Goal: Task Accomplishment & Management: Manage account settings

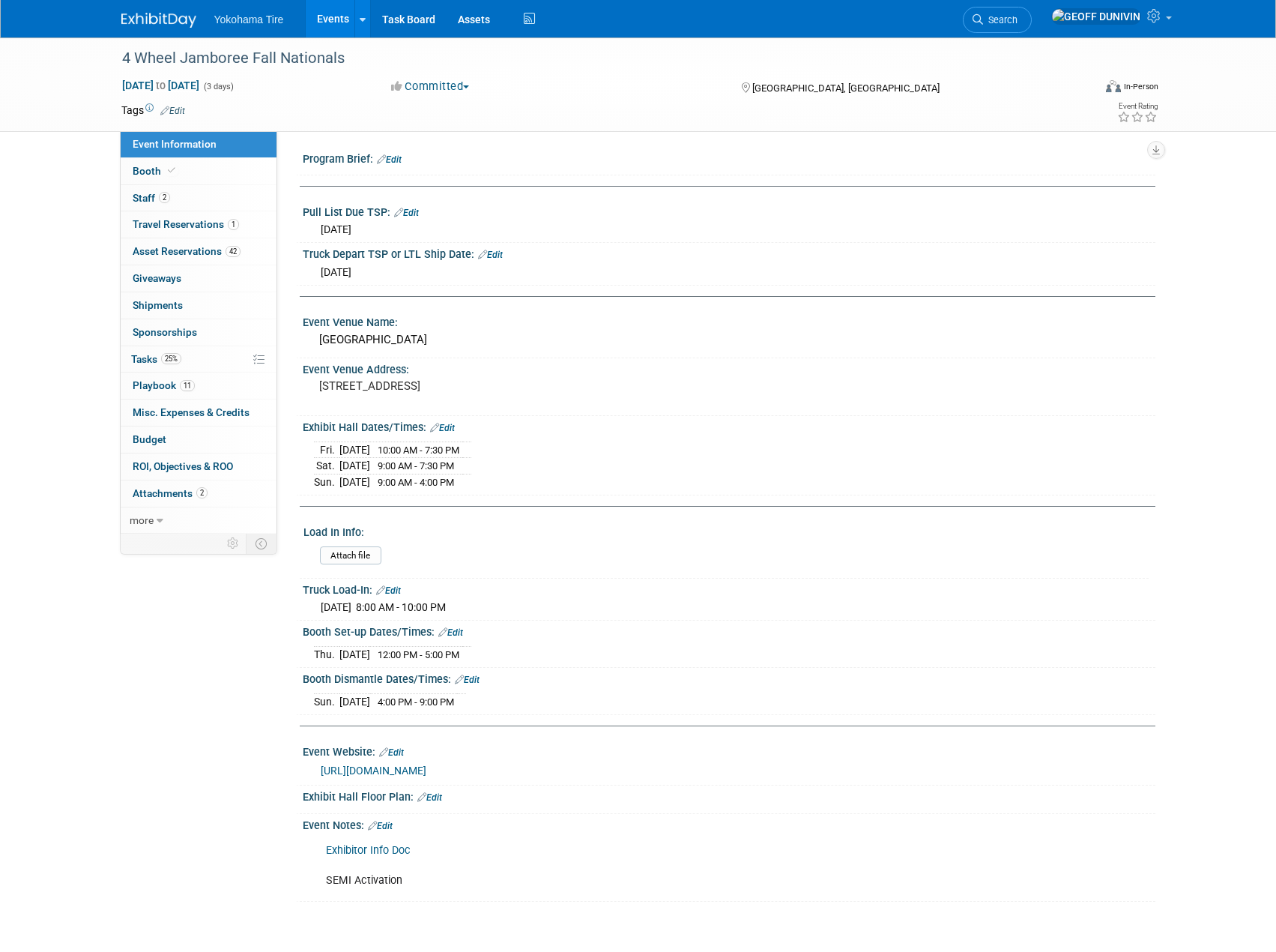
click at [337, 19] on link "Events" at bounding box center [333, 18] width 54 height 38
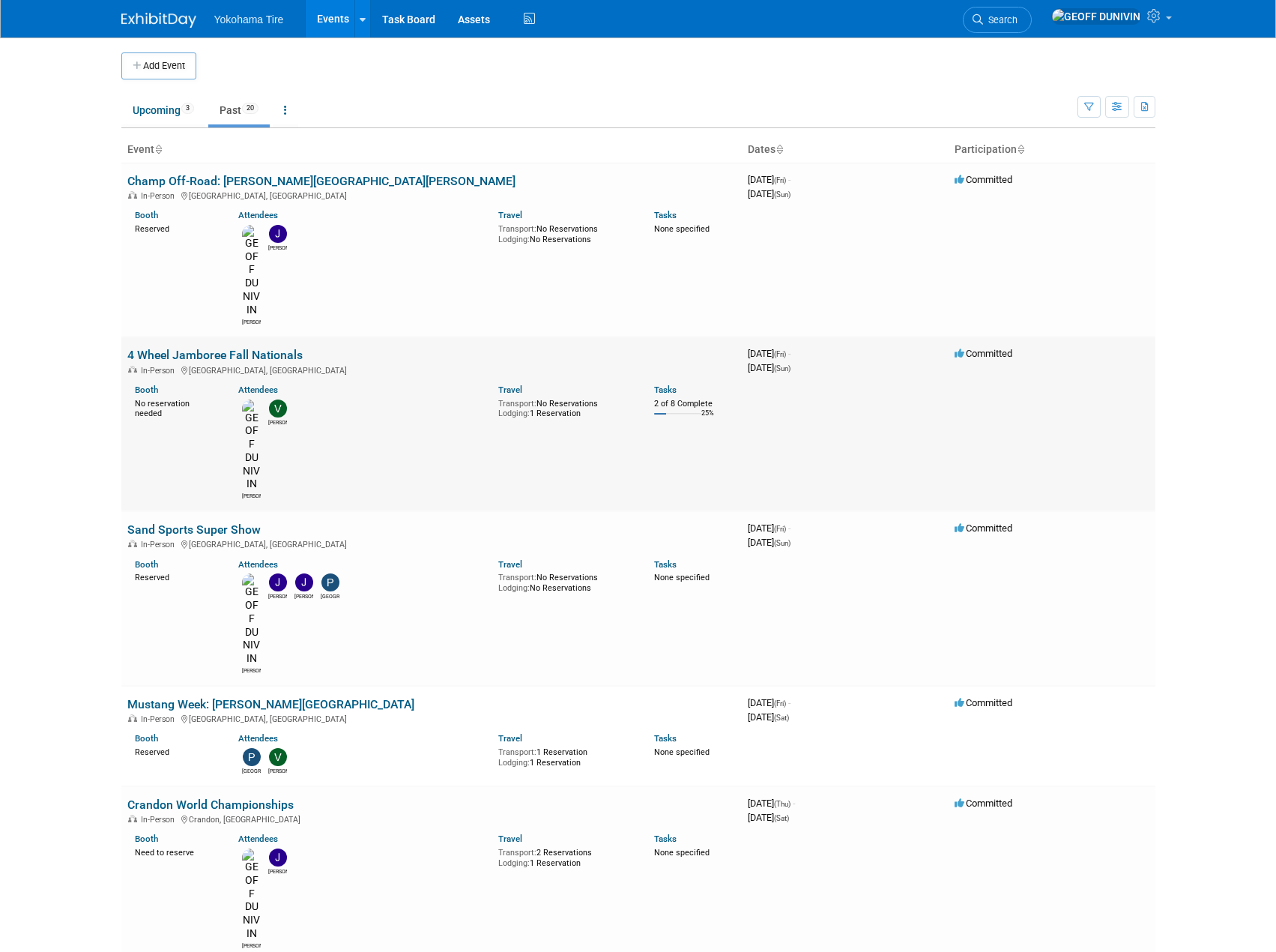
click at [275, 348] on link "4 Wheel Jamboree Fall Nationals" at bounding box center [215, 355] width 175 height 14
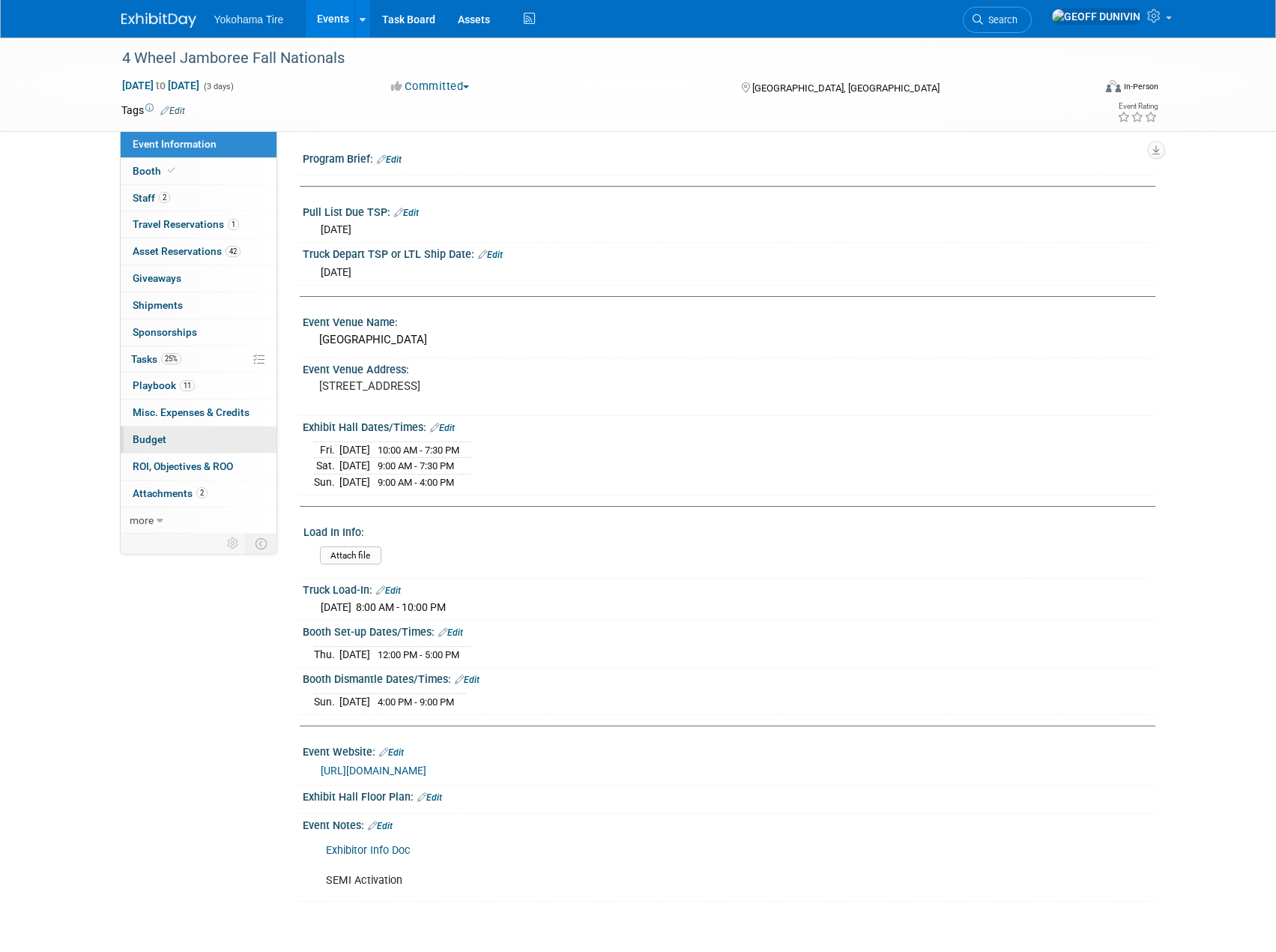
click at [228, 451] on link "Budget" at bounding box center [199, 440] width 156 height 26
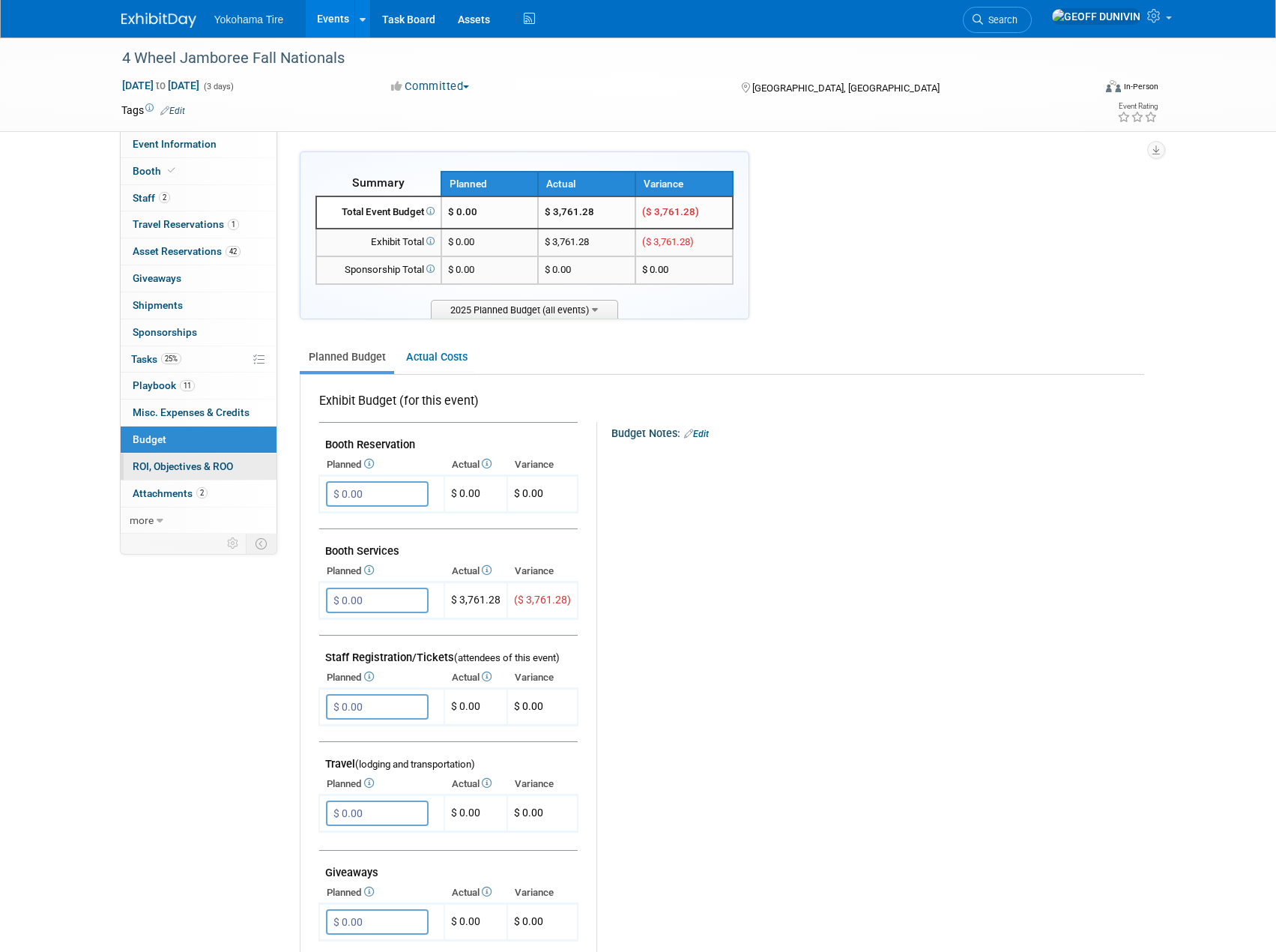
click at [227, 463] on span "ROI, Objectives & ROO 0" at bounding box center [182, 466] width 101 height 12
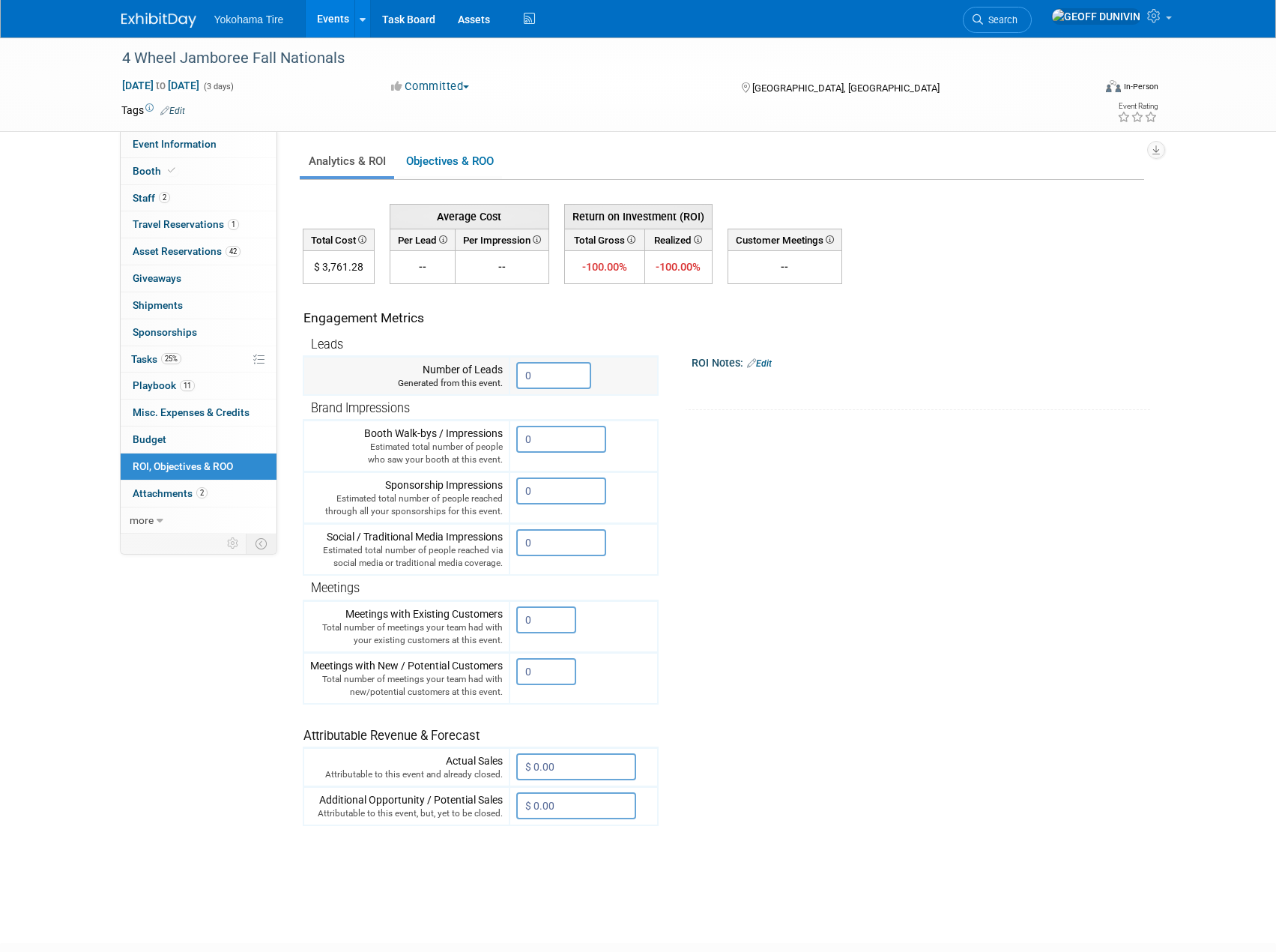
drag, startPoint x: 535, startPoint y: 377, endPoint x: 506, endPoint y: 384, distance: 29.8
click at [508, 384] on tr "Number of Leads Generated from this event. 0" at bounding box center [481, 376] width 355 height 39
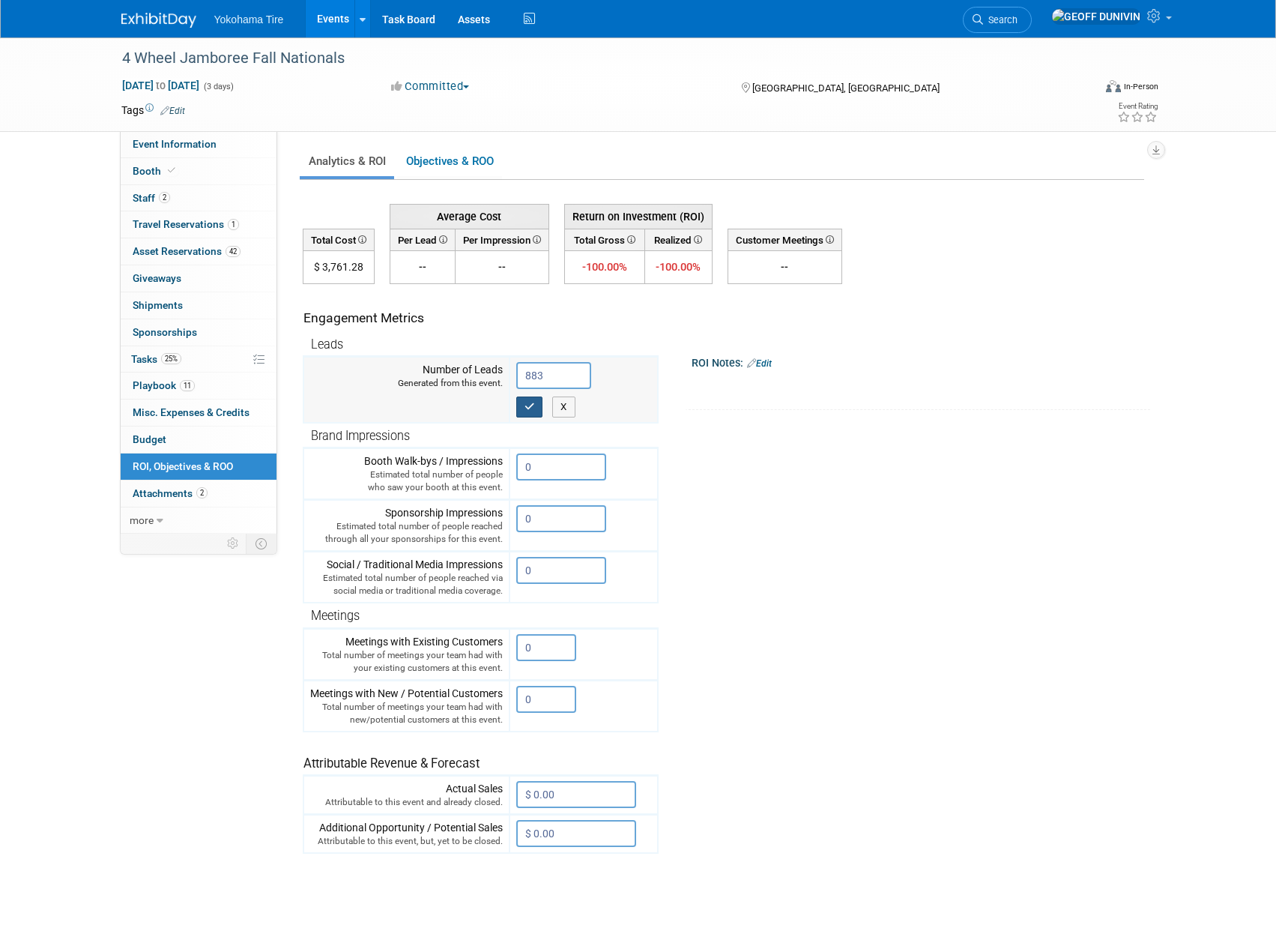
type input "883"
click at [541, 408] on button "button" at bounding box center [530, 407] width 27 height 21
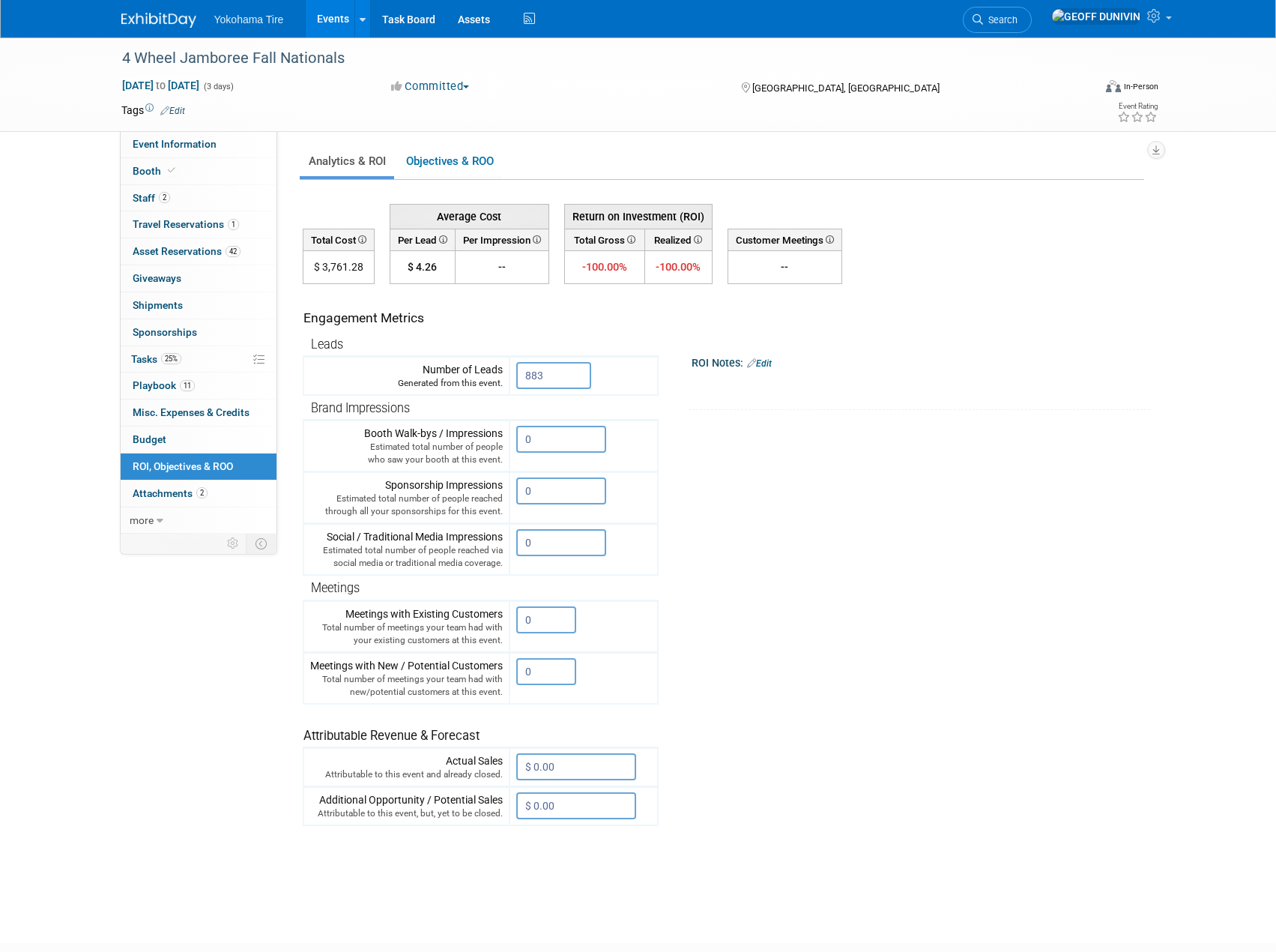
click at [689, 377] on div "ROI Notes: Edit X" at bounding box center [918, 380] width 466 height 59
click at [623, 385] on td "883 X" at bounding box center [583, 376] width 148 height 39
click at [321, 14] on link "Events" at bounding box center [333, 18] width 54 height 38
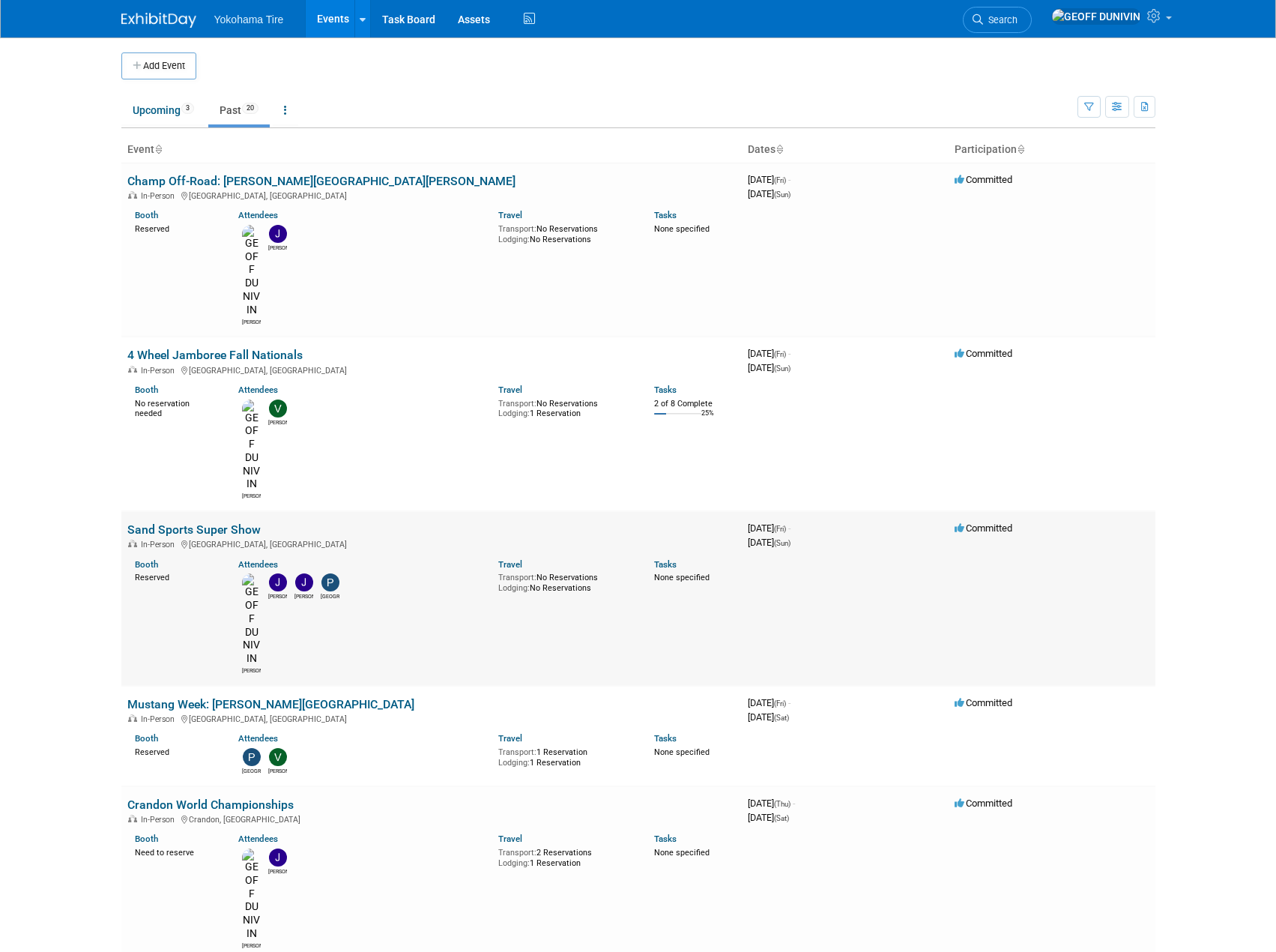
click at [226, 522] on link "Sand Sports Super Show" at bounding box center [194, 529] width 133 height 14
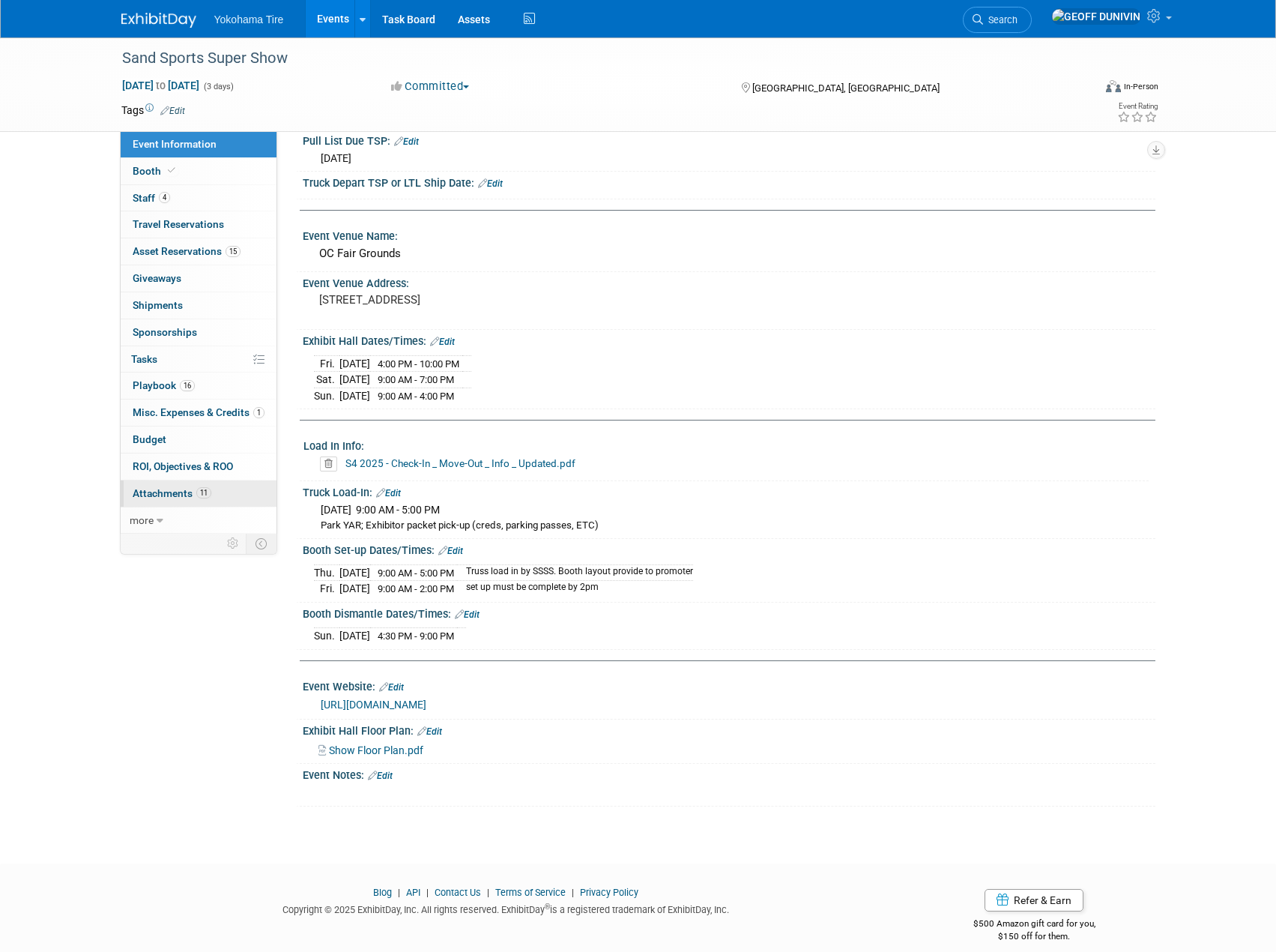
scroll to position [75, 0]
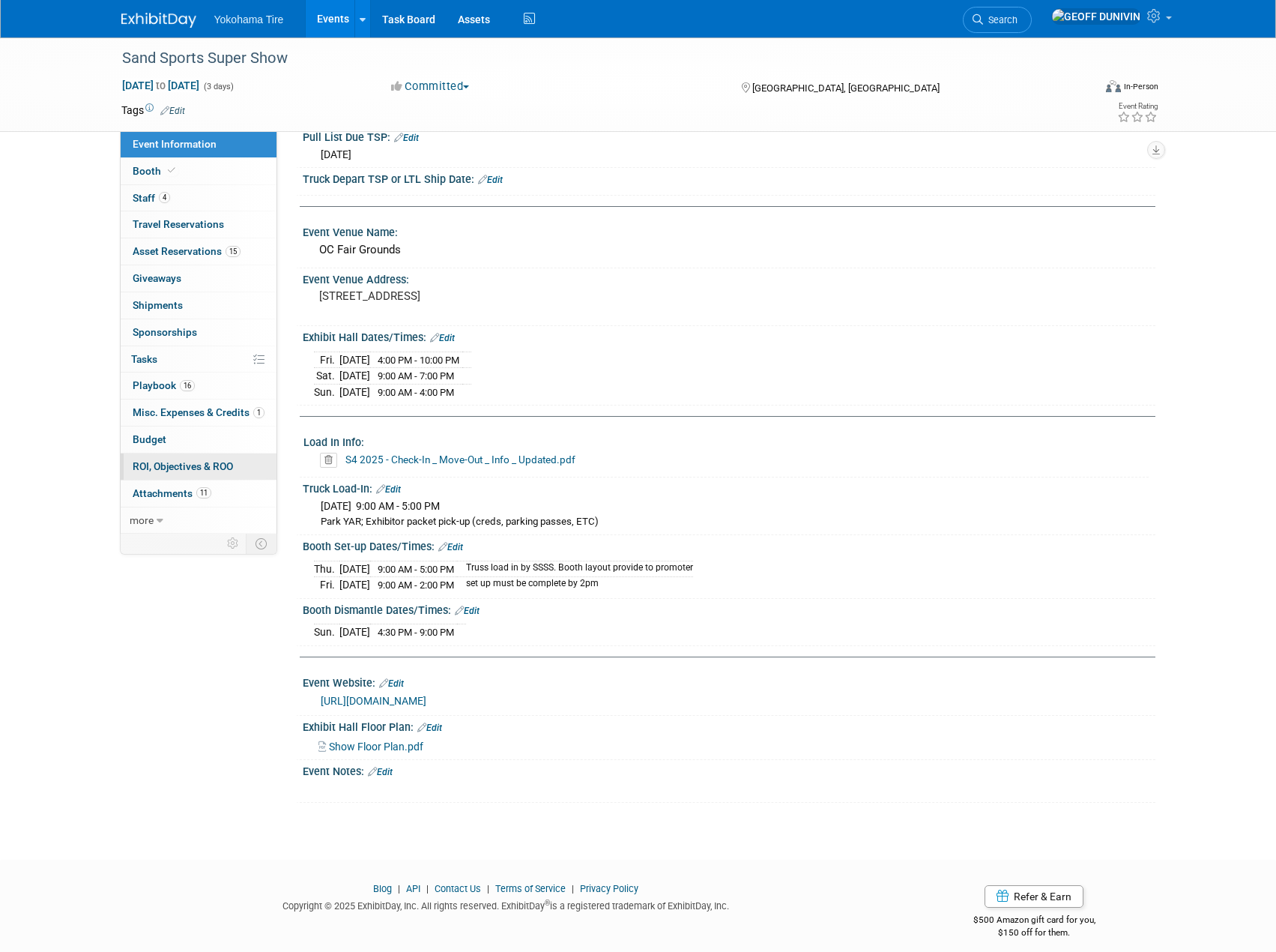
click at [171, 471] on span "ROI, Objectives & ROO 0" at bounding box center [182, 466] width 101 height 12
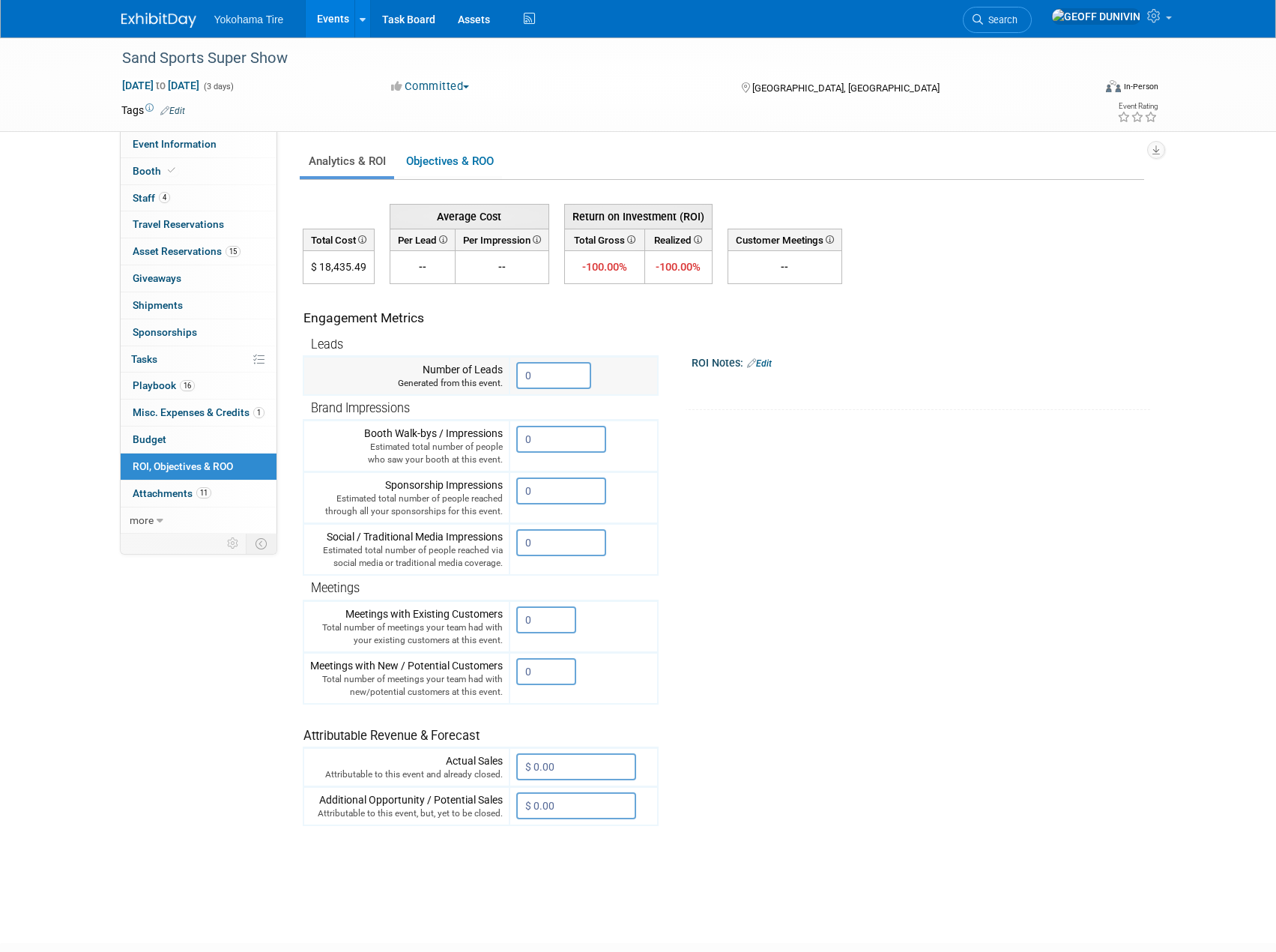
drag, startPoint x: 561, startPoint y: 379, endPoint x: 490, endPoint y: 379, distance: 71.0
click at [490, 379] on tr "Number of Leads Generated from this event. 0" at bounding box center [481, 376] width 355 height 39
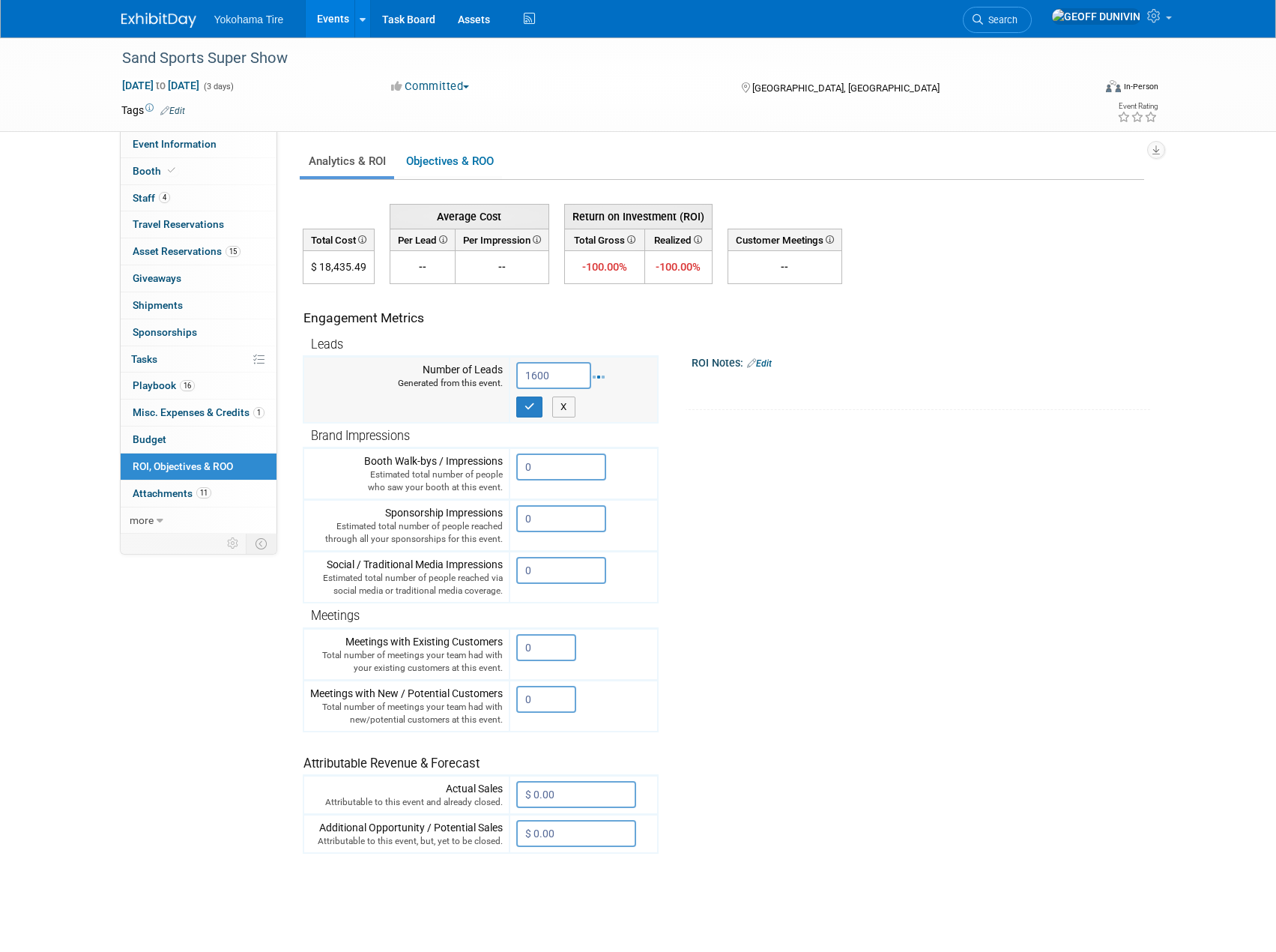
type input "1600"
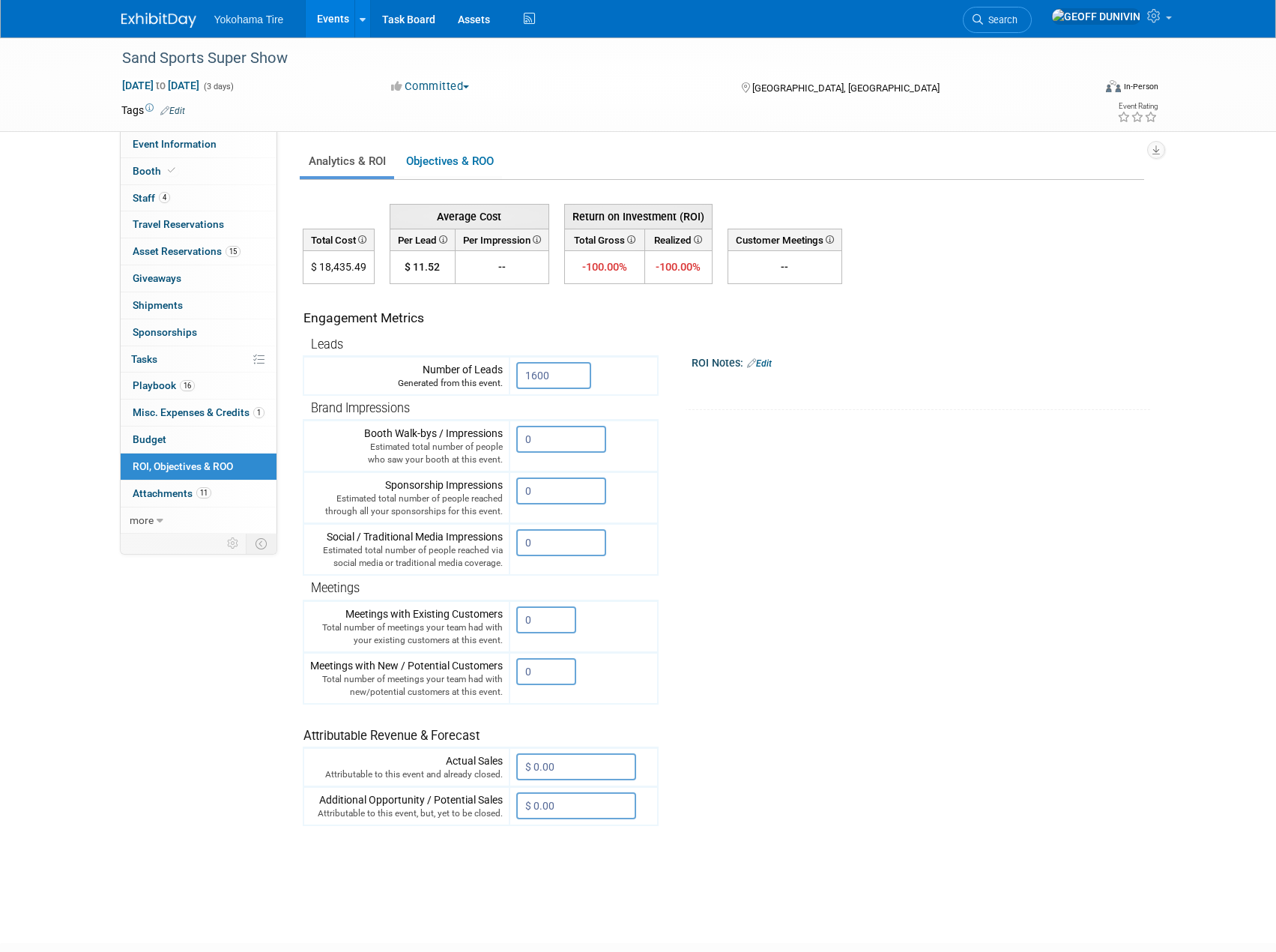
click at [336, 18] on link "Events" at bounding box center [333, 18] width 54 height 38
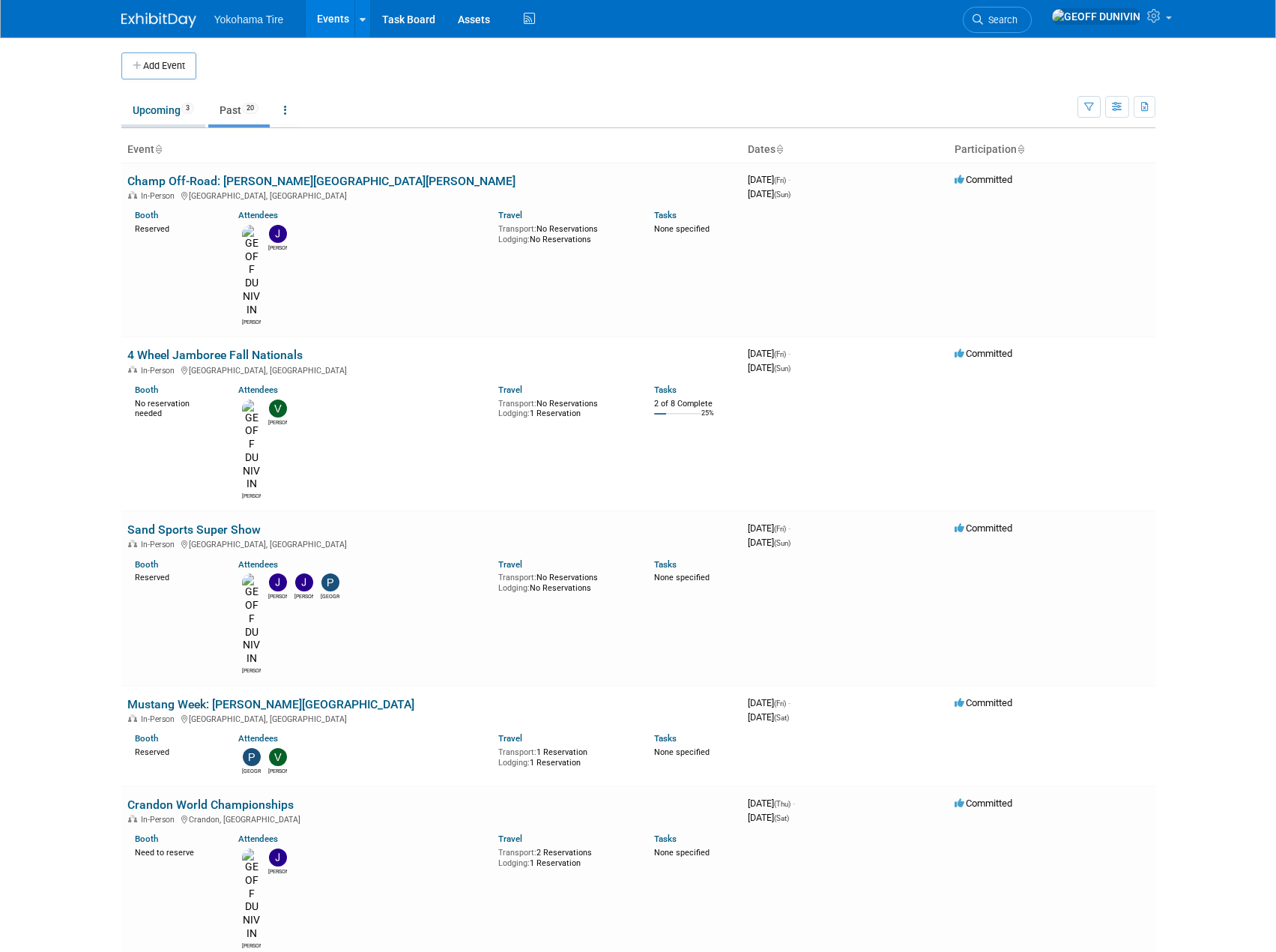
click at [184, 124] on li "Upcoming 3" at bounding box center [164, 112] width 84 height 32
click at [158, 106] on link "Upcoming 3" at bounding box center [164, 110] width 84 height 29
